Goal: Entertainment & Leisure: Consume media (video, audio)

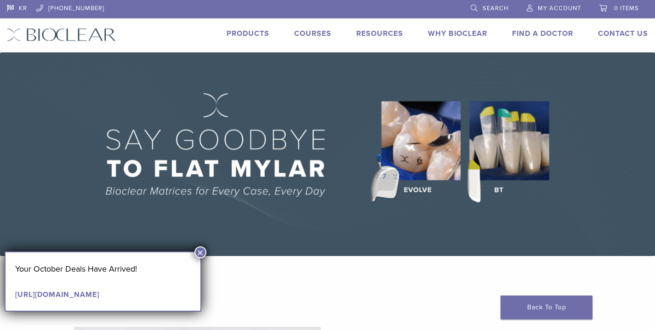
click at [199, 251] on button "×" at bounding box center [200, 252] width 12 height 12
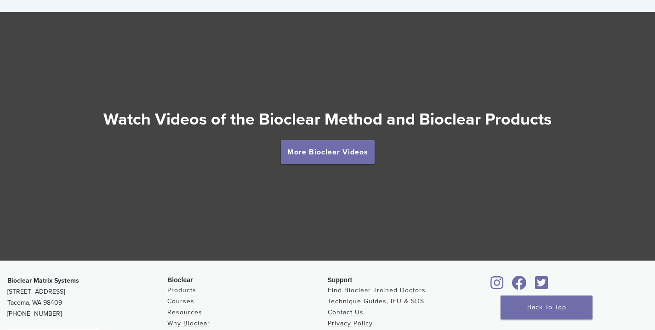
scroll to position [1574, 0]
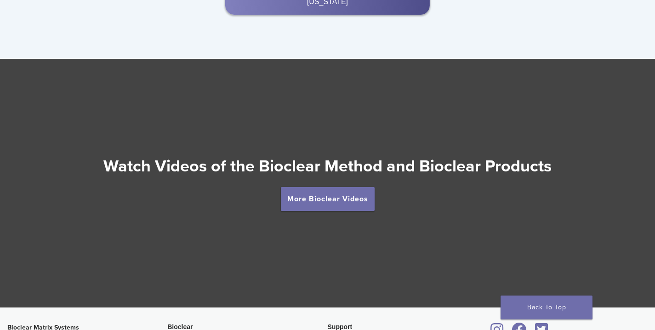
click at [309, 166] on h2 "Watch Videos of the Bioclear Method and Bioclear Products" at bounding box center [327, 166] width 655 height 22
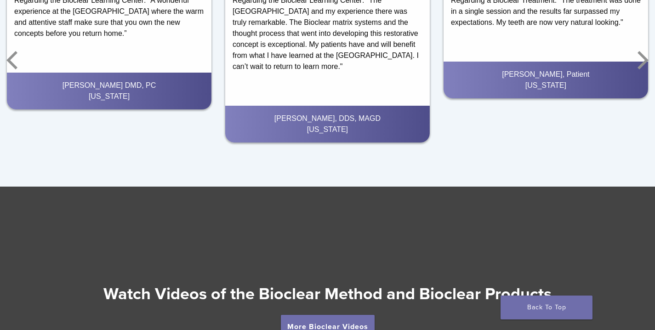
scroll to position [1630, 0]
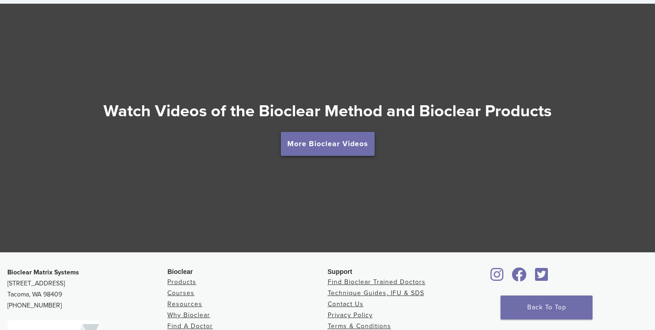
click at [298, 150] on link "More Bioclear Videos" at bounding box center [328, 144] width 94 height 24
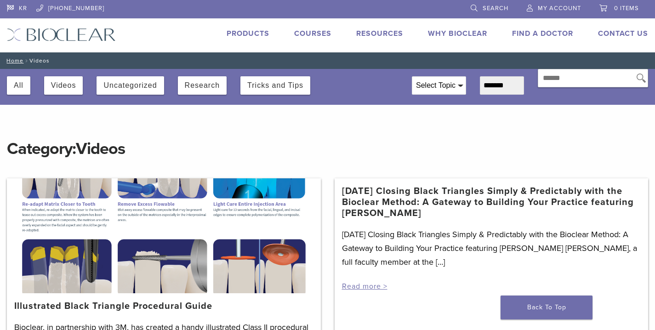
click at [298, 71] on div "All Videos Uncategorized Research Tricks and Tips" at bounding box center [202, 82] width 405 height 26
